Goal: Information Seeking & Learning: Learn about a topic

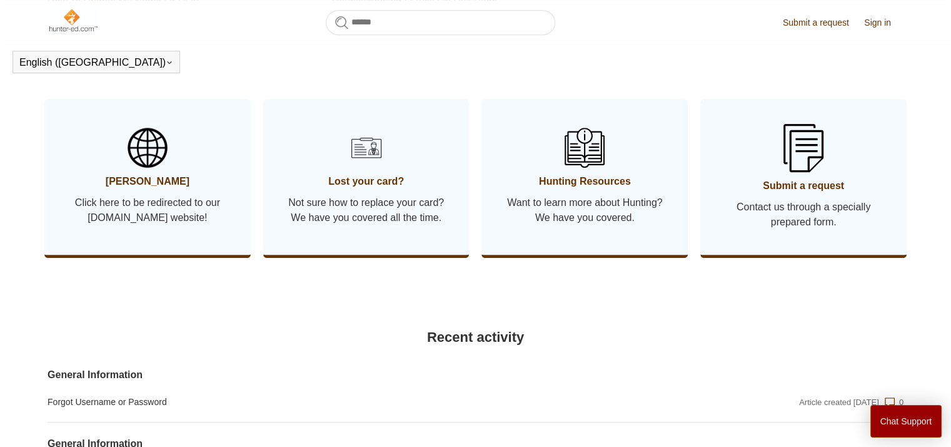
scroll to position [624, 0]
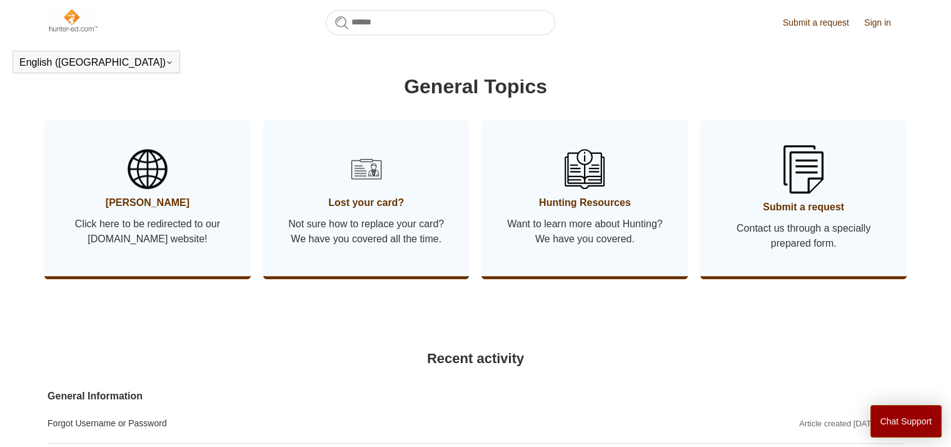
click at [261, 118] on section "General Topics [PERSON_NAME] Click here to be redirected to our [DOMAIN_NAME] w…" at bounding box center [476, 184] width 856 height 226
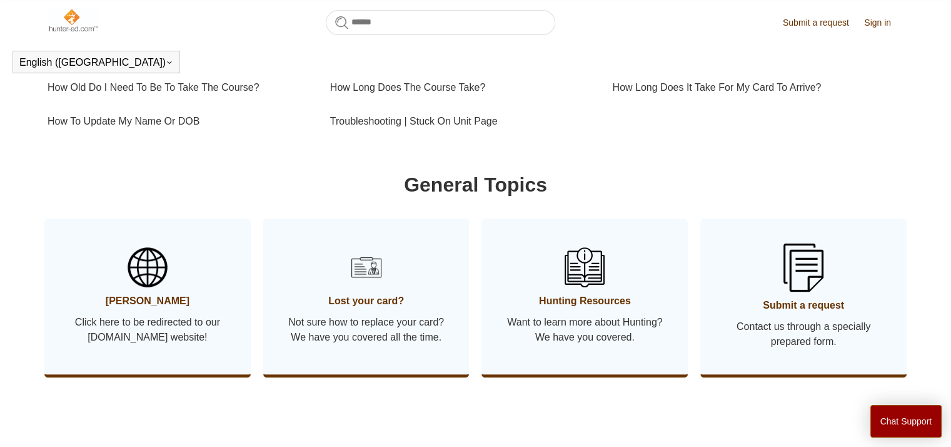
scroll to position [528, 0]
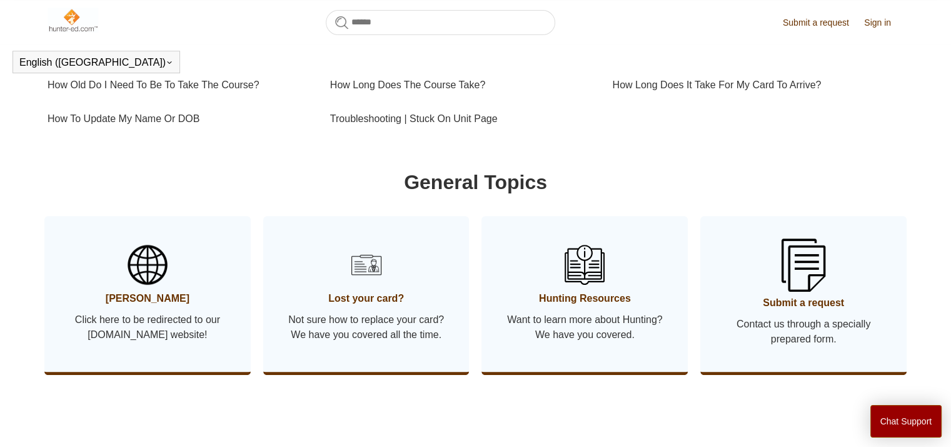
click at [829, 265] on link "Submit a request Contact us through a specially prepared form." at bounding box center [804, 294] width 206 height 156
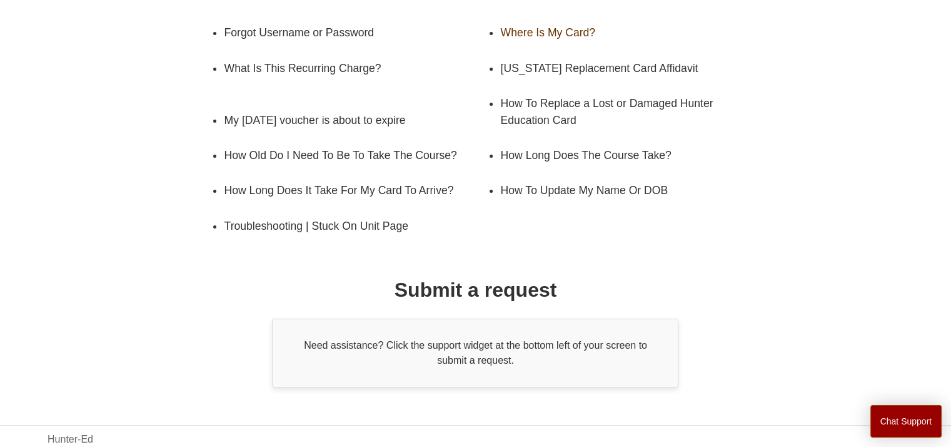
scroll to position [240, 0]
click at [594, 171] on link "How Long Does The Course Take?" at bounding box center [622, 154] width 245 height 35
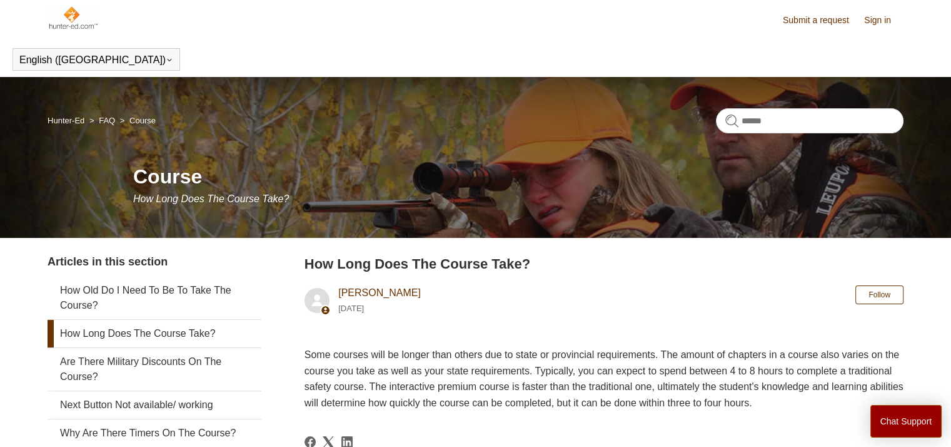
scroll to position [1, 0]
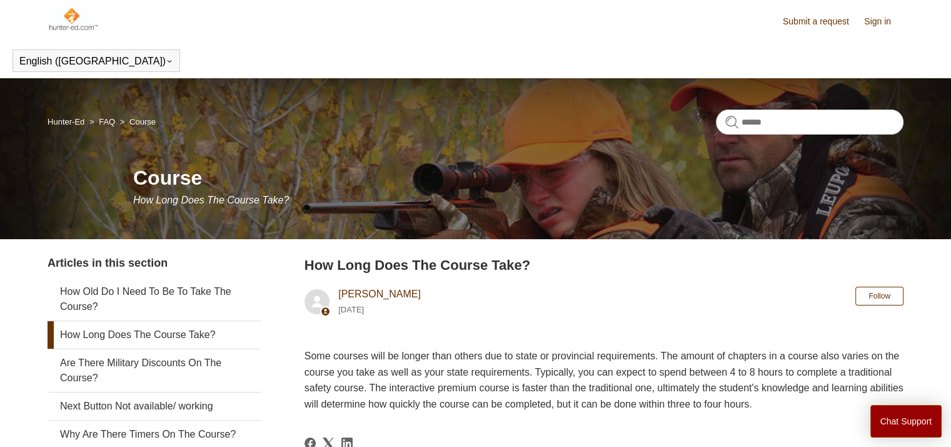
click at [472, 261] on h2 "How Long Does The Course Take?" at bounding box center [604, 265] width 599 height 21
drag, startPoint x: 472, startPoint y: 261, endPoint x: 478, endPoint y: 283, distance: 22.8
click at [478, 283] on header "How Long Does The Course Take? Liem Nguyen 1 year ago Follow Not yet followed b…" at bounding box center [604, 289] width 599 height 68
click at [595, 288] on header "How Long Does The Course Take? Liem Nguyen 1 year ago Follow Not yet followed b…" at bounding box center [604, 289] width 599 height 68
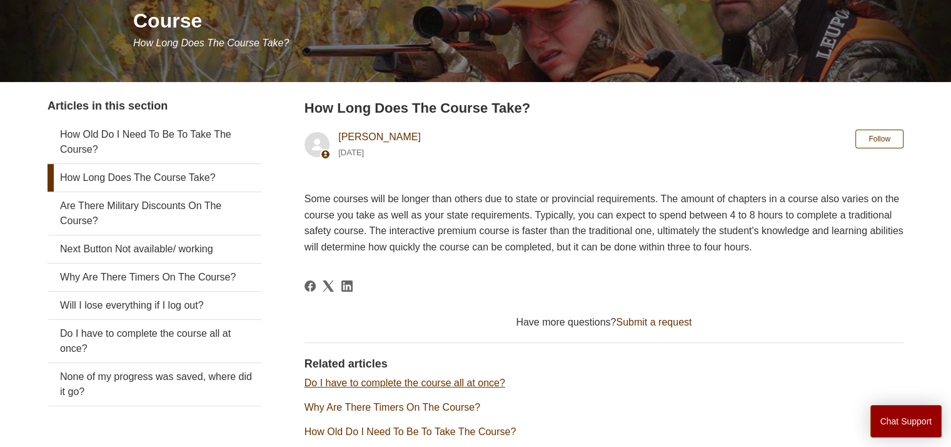
scroll to position [158, 0]
